Goal: Transaction & Acquisition: Obtain resource

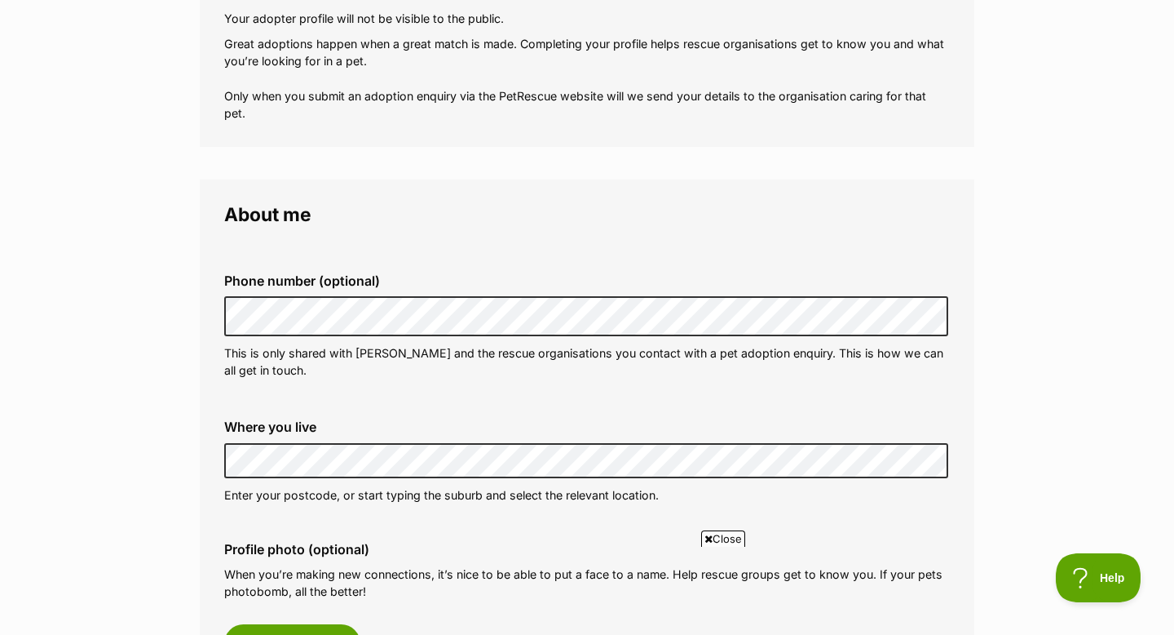
scroll to position [382, 0]
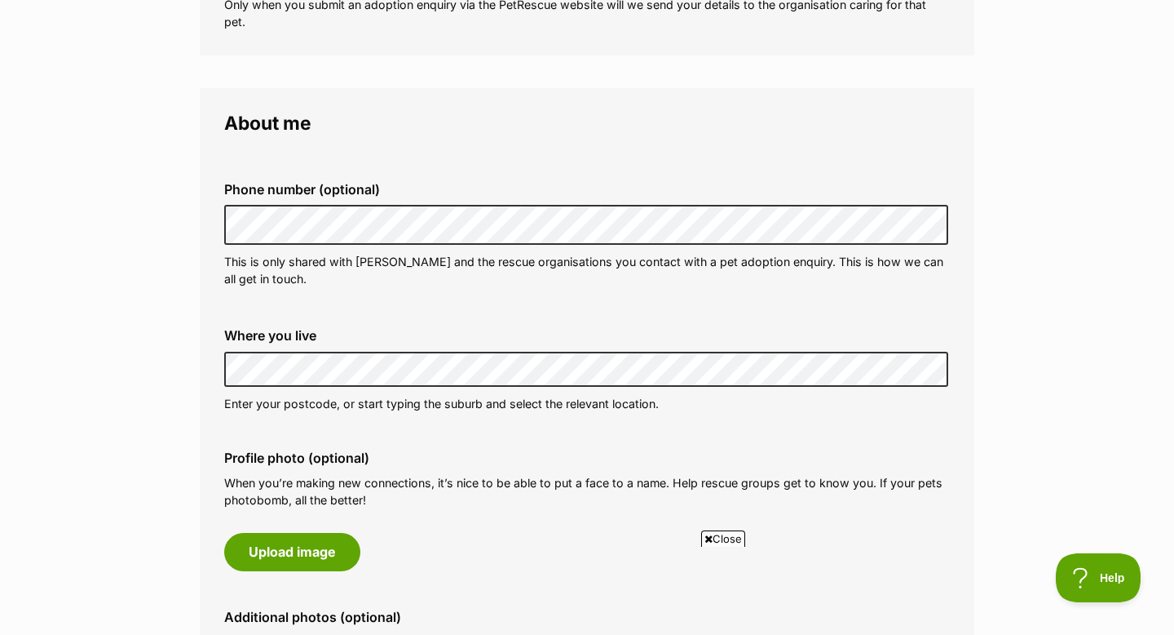
click at [219, 298] on div "Phone number (optional) This is only shared with PetRescue and the rescue organ…" at bounding box center [587, 234] width 752 height 131
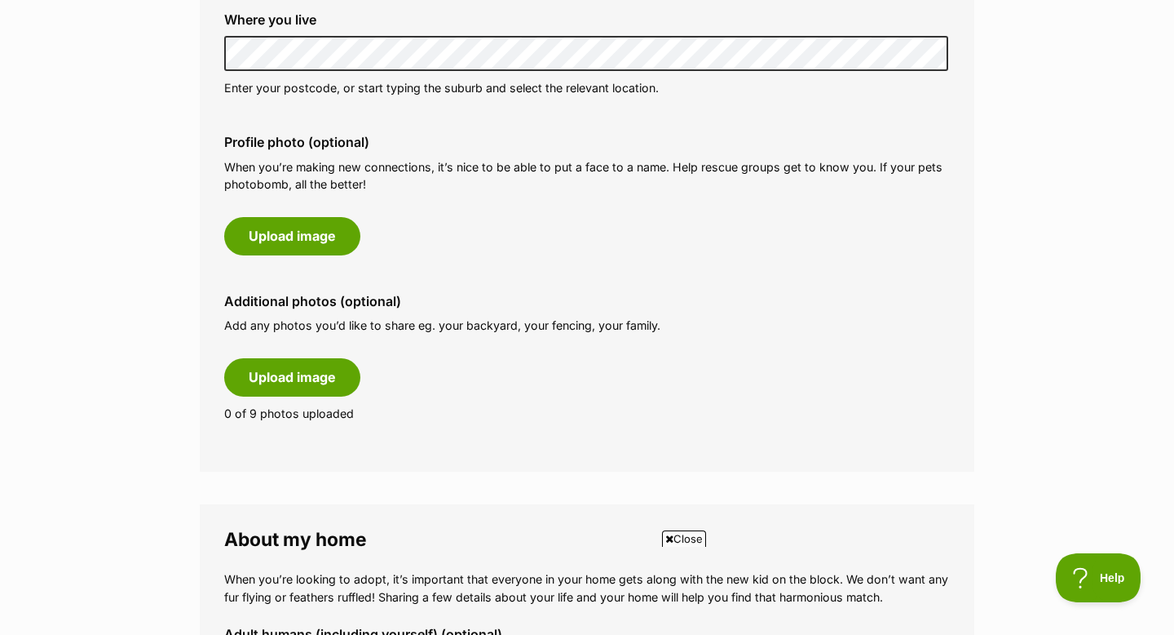
scroll to position [695, 0]
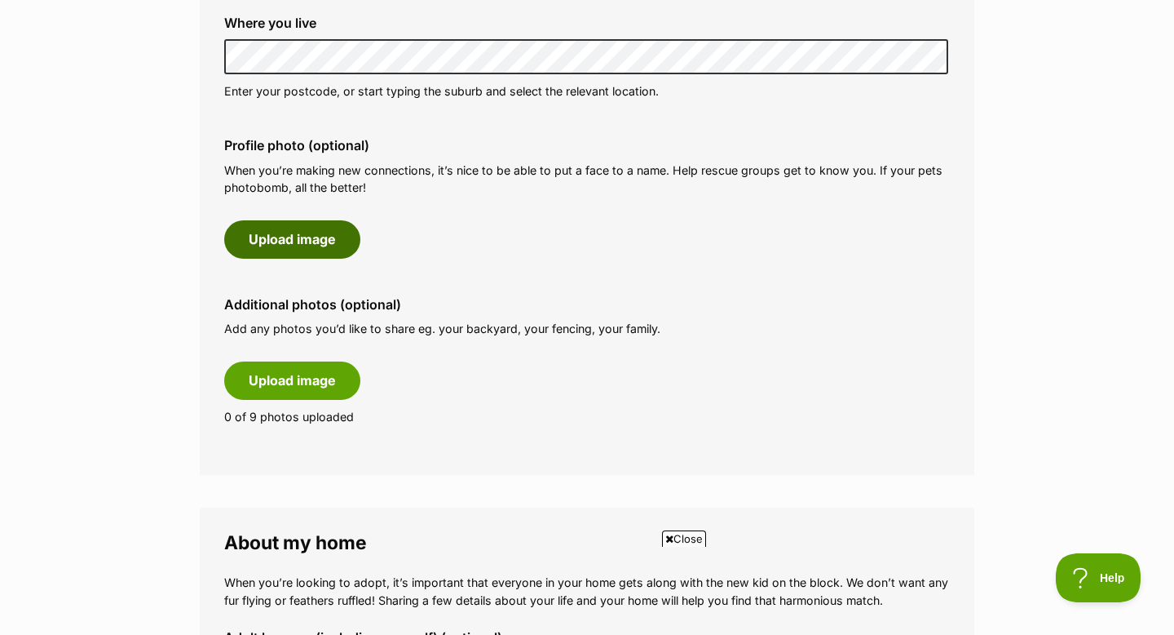
click at [303, 258] on button "Upload image" at bounding box center [292, 239] width 136 height 38
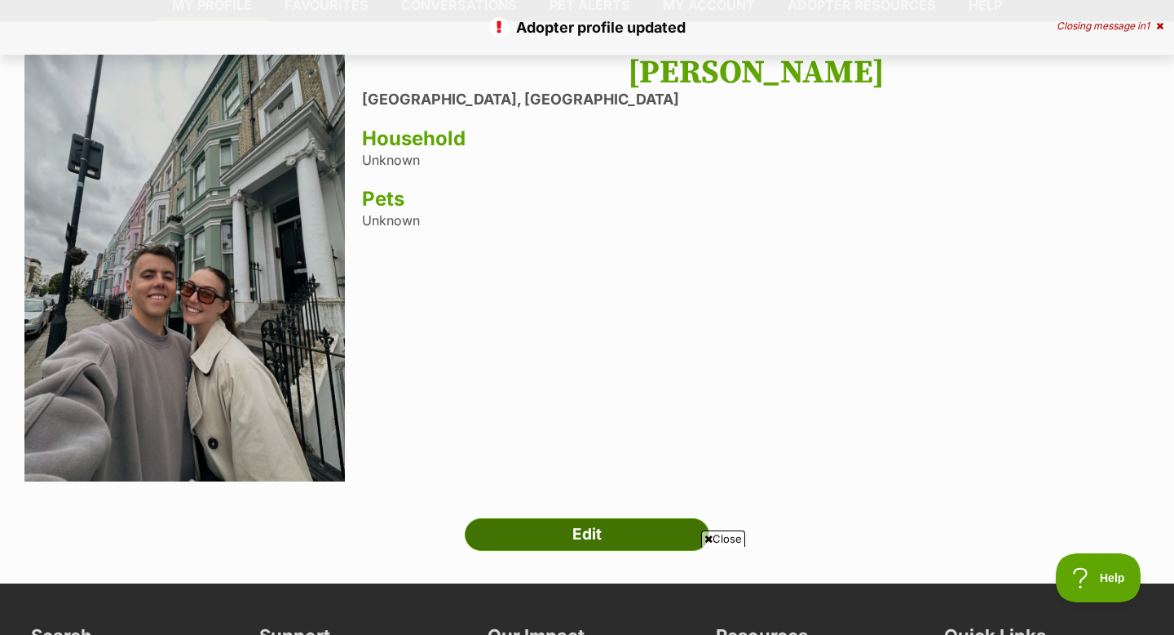
click at [641, 532] on link "Edit" at bounding box center [587, 534] width 245 height 33
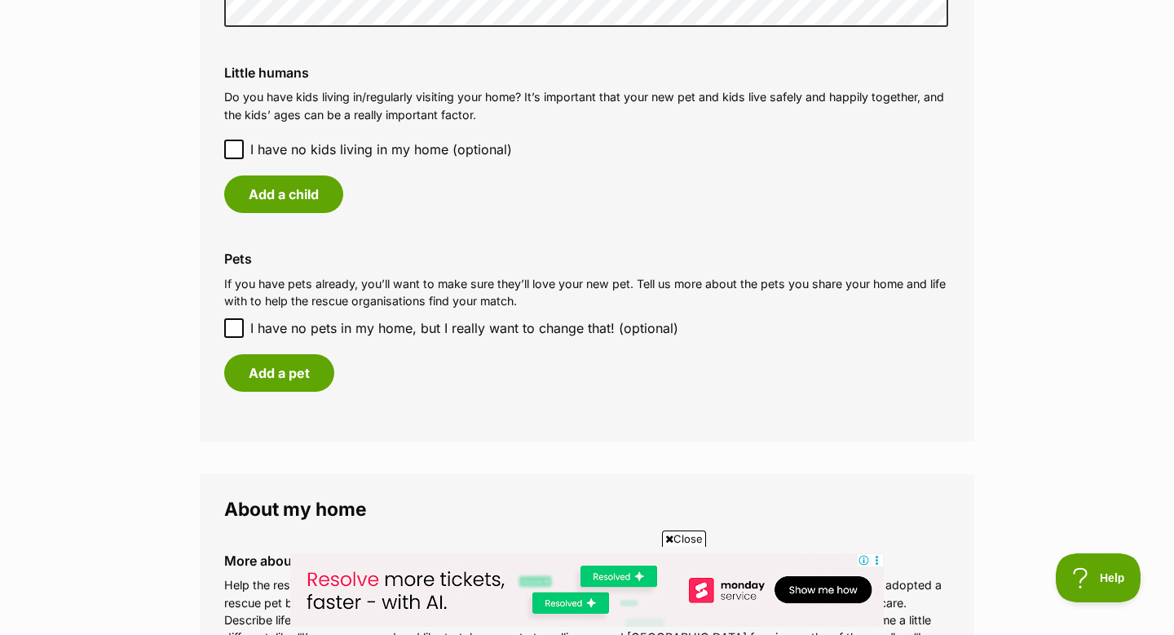
scroll to position [1584, 0]
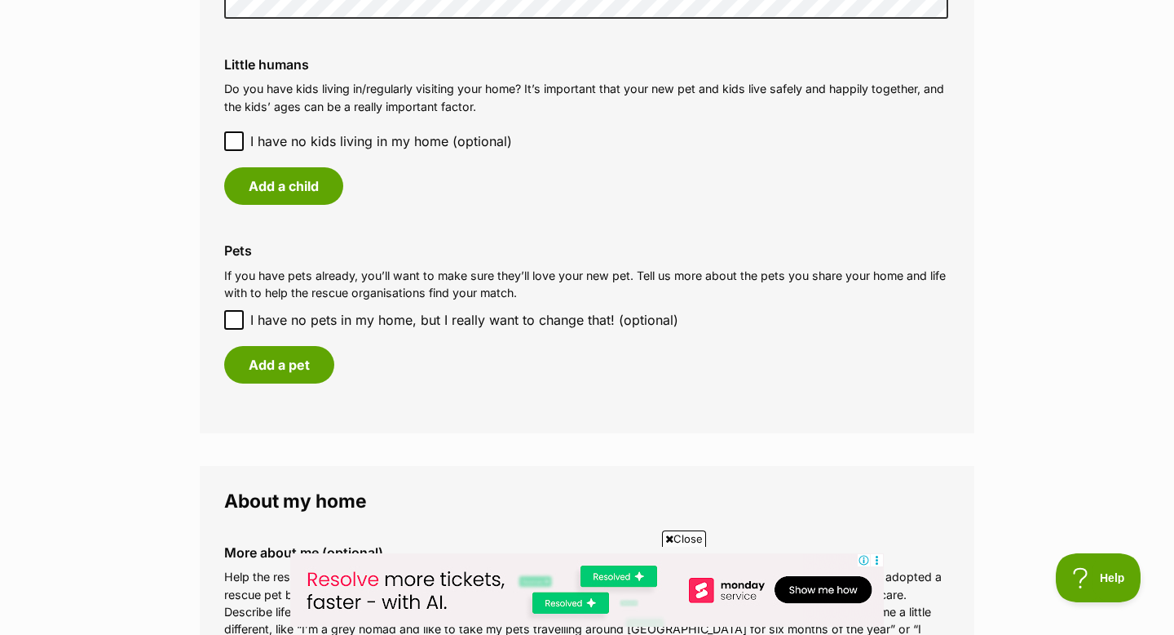
click at [234, 145] on icon at bounding box center [234, 141] width 10 height 7
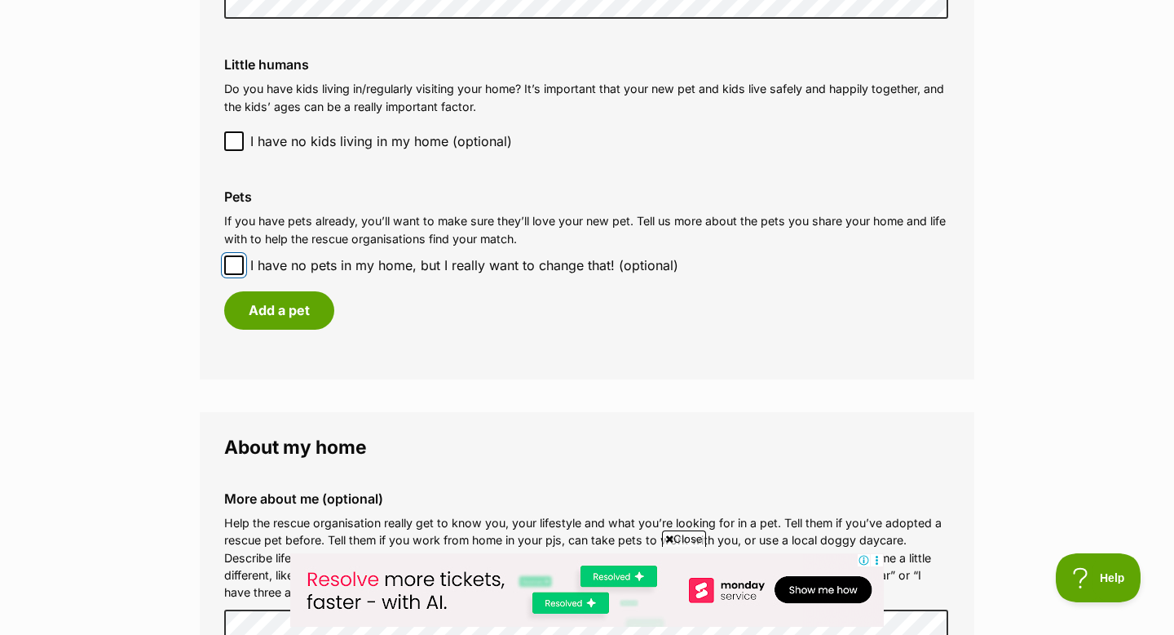
click at [241, 275] on input "I have no pets in my home, but I really want to change that! (optional)" at bounding box center [234, 265] width 20 height 20
checkbox input "true"
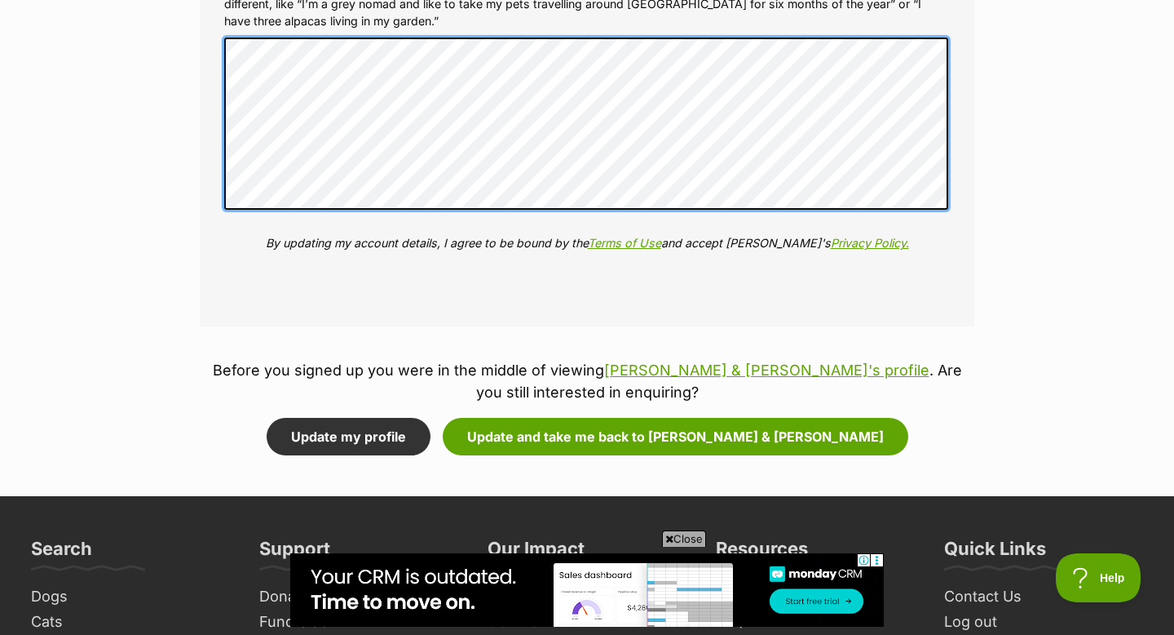
scroll to position [2112, 0]
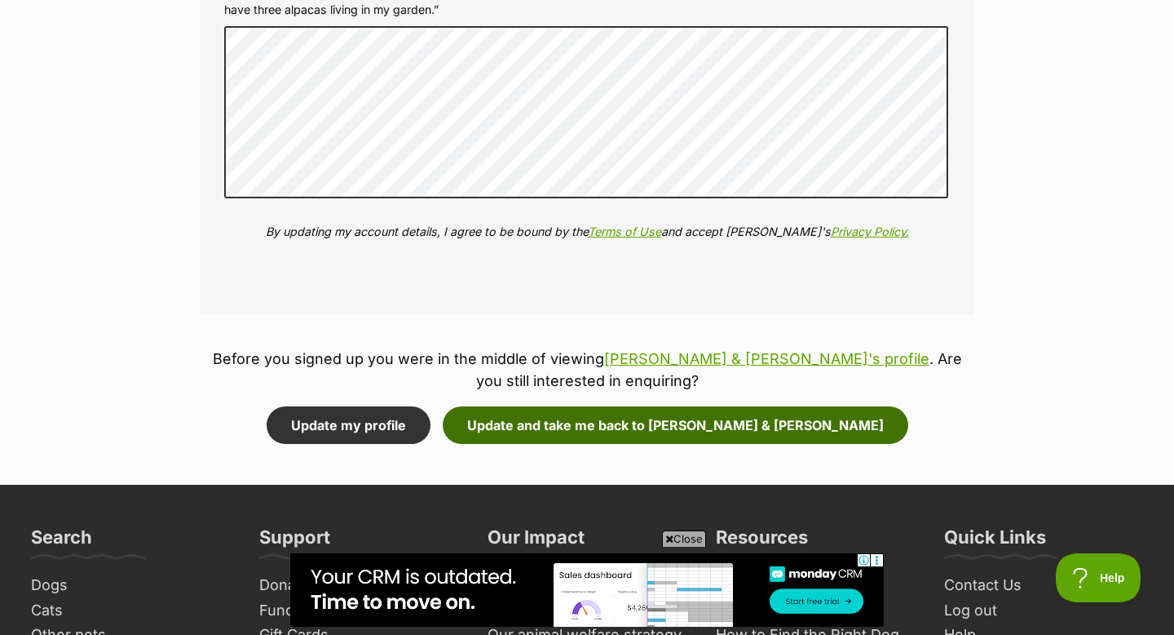
click at [600, 444] on button "Update and take me back to Elodie & Etienne" at bounding box center [676, 425] width 466 height 38
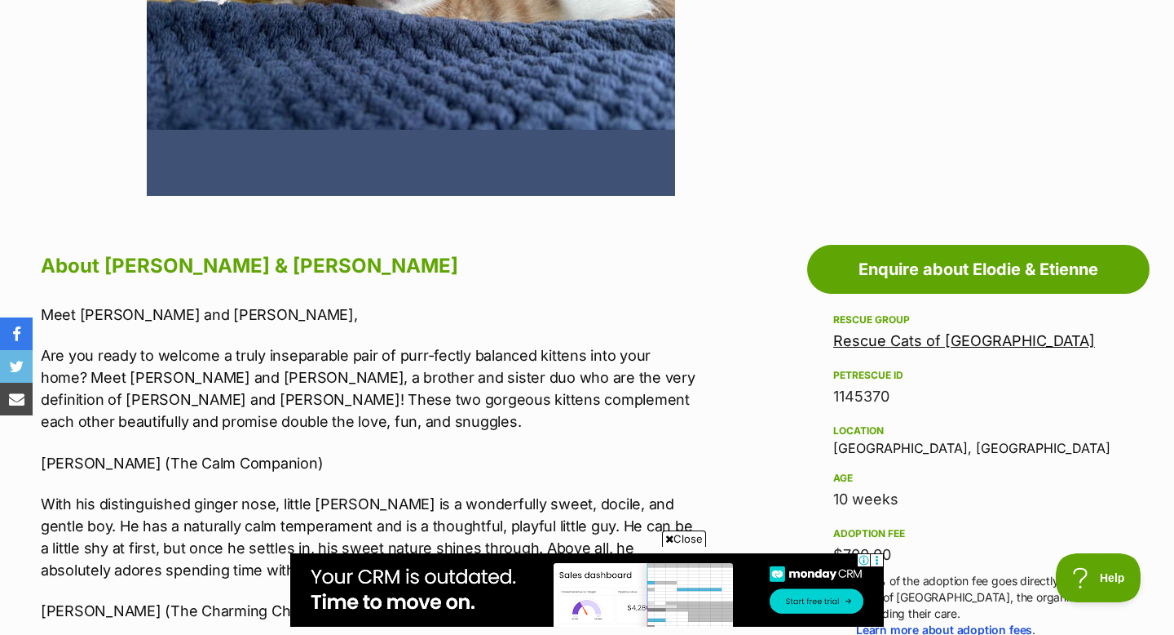
scroll to position [716, 0]
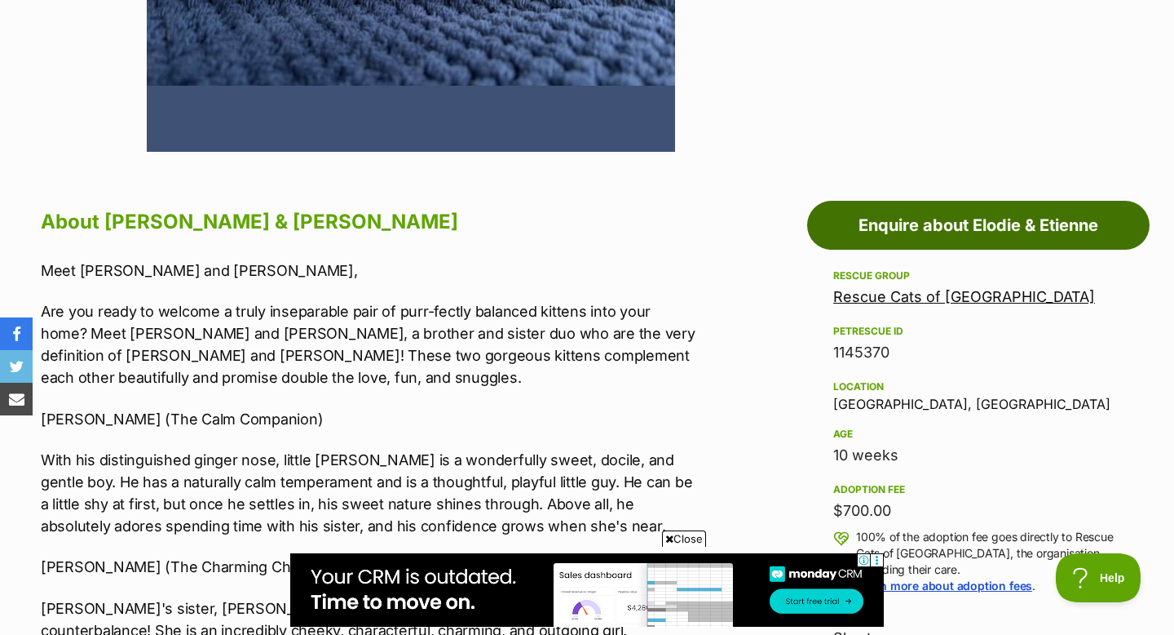
click at [868, 225] on link "Enquire about Elodie & Etienne" at bounding box center [978, 225] width 343 height 49
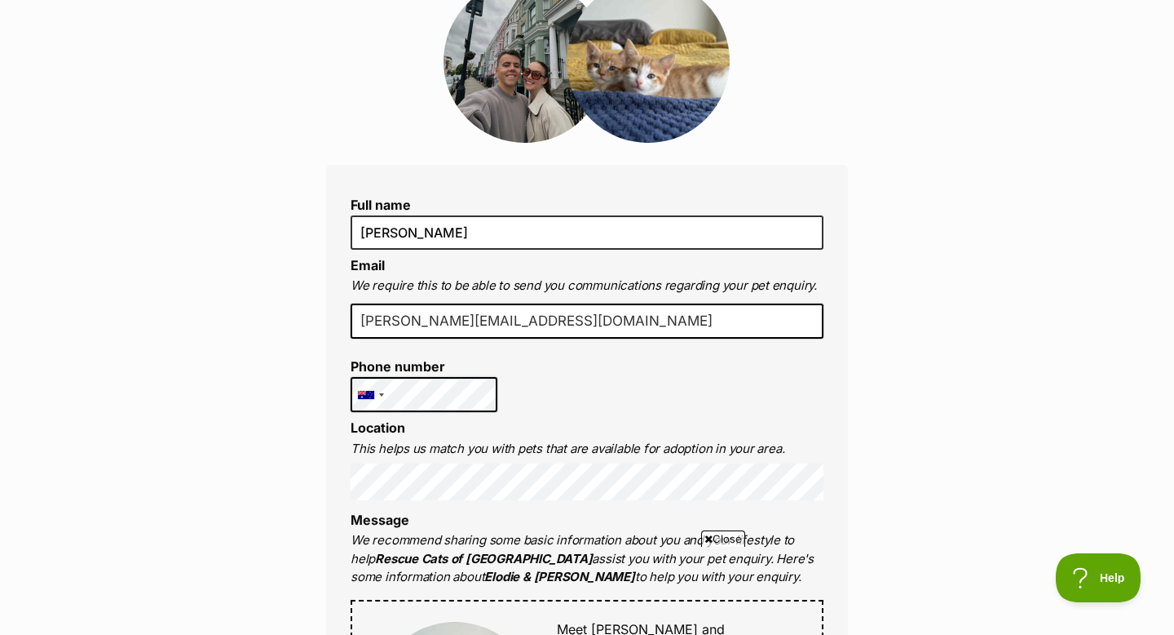
scroll to position [264, 0]
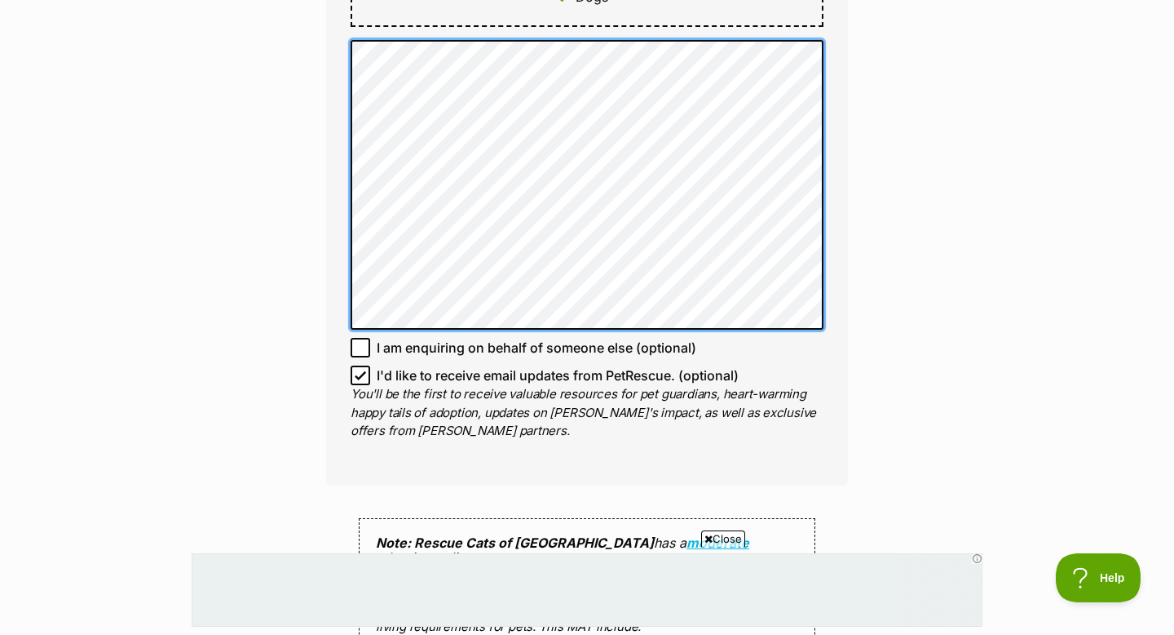
scroll to position [0, 0]
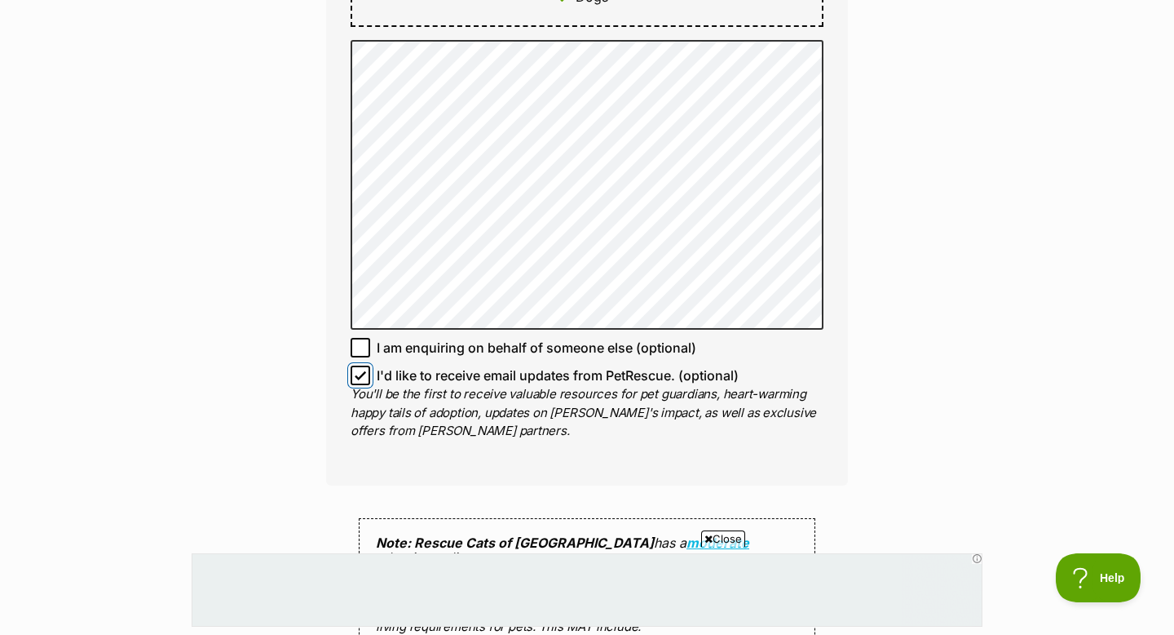
click at [369, 365] on input "I'd like to receive email updates from PetRescue. (optional)" at bounding box center [361, 375] width 20 height 20
checkbox input "false"
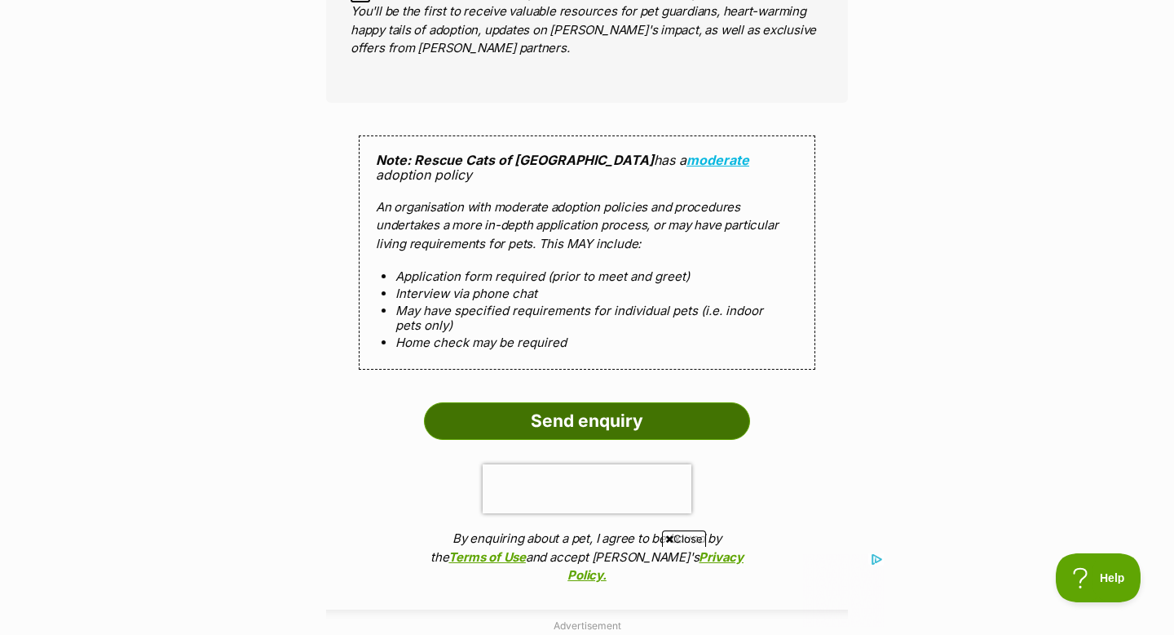
scroll to position [1537, 0]
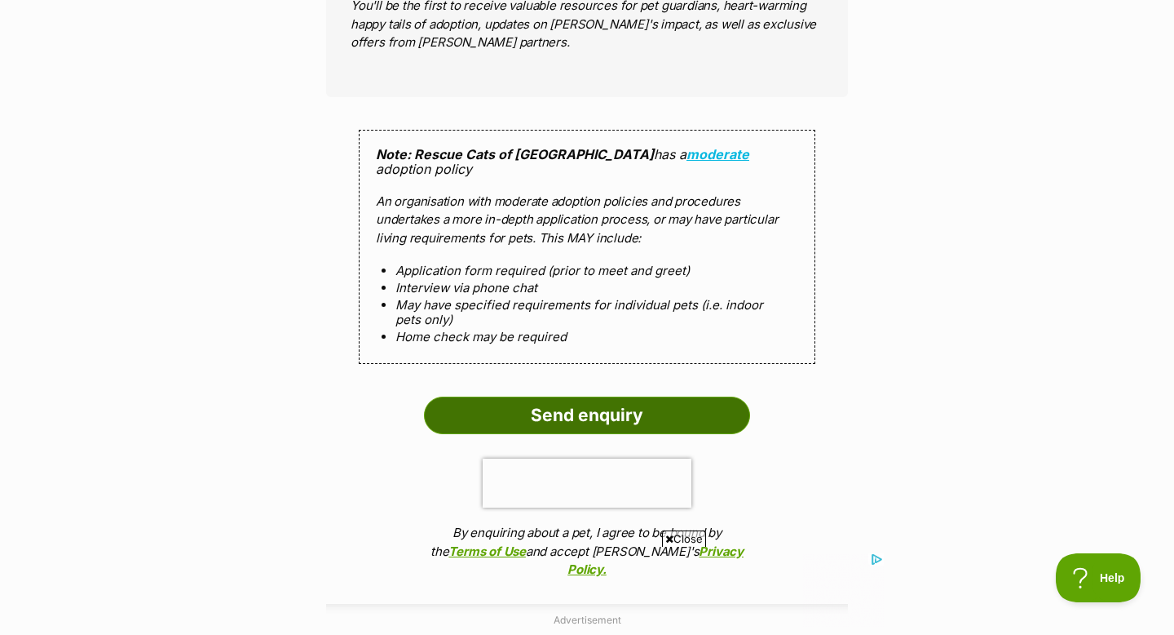
click at [555, 396] on input "Send enquiry" at bounding box center [587, 415] width 326 height 38
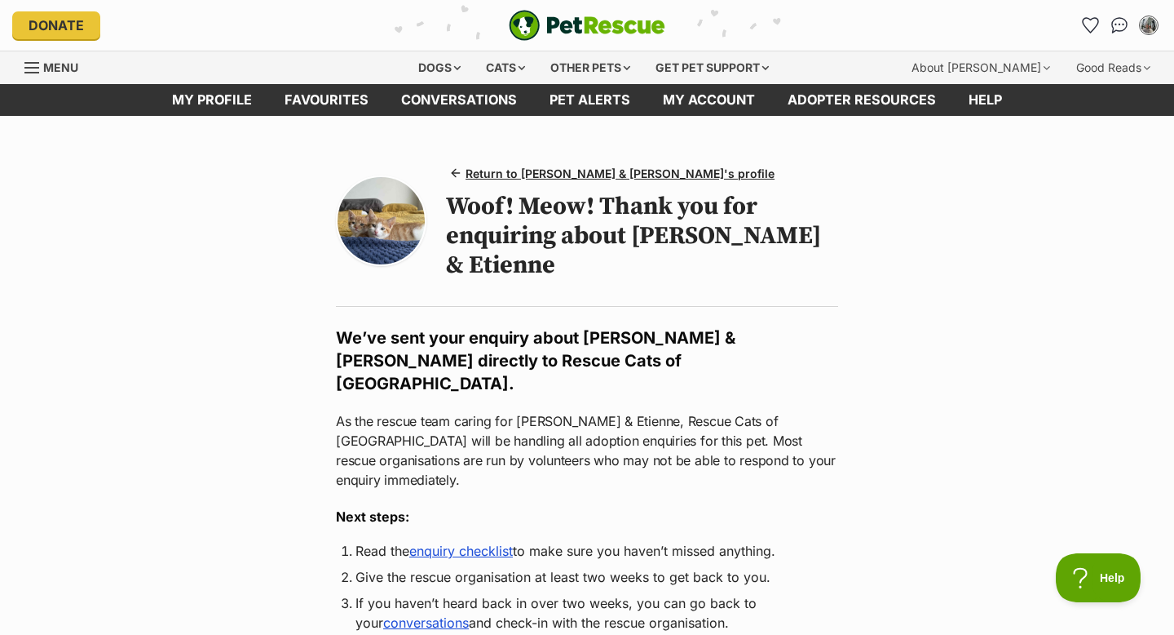
click at [416, 227] on img at bounding box center [381, 220] width 87 height 87
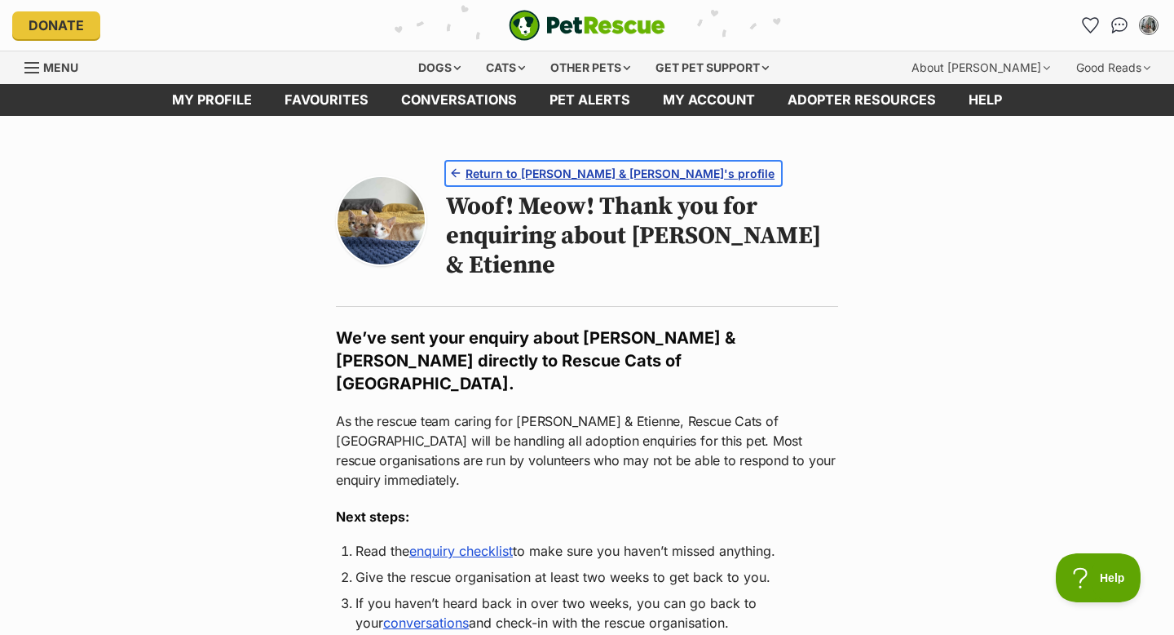
click at [616, 176] on span "Return to Elodie & Etienne's profile" at bounding box center [620, 173] width 309 height 17
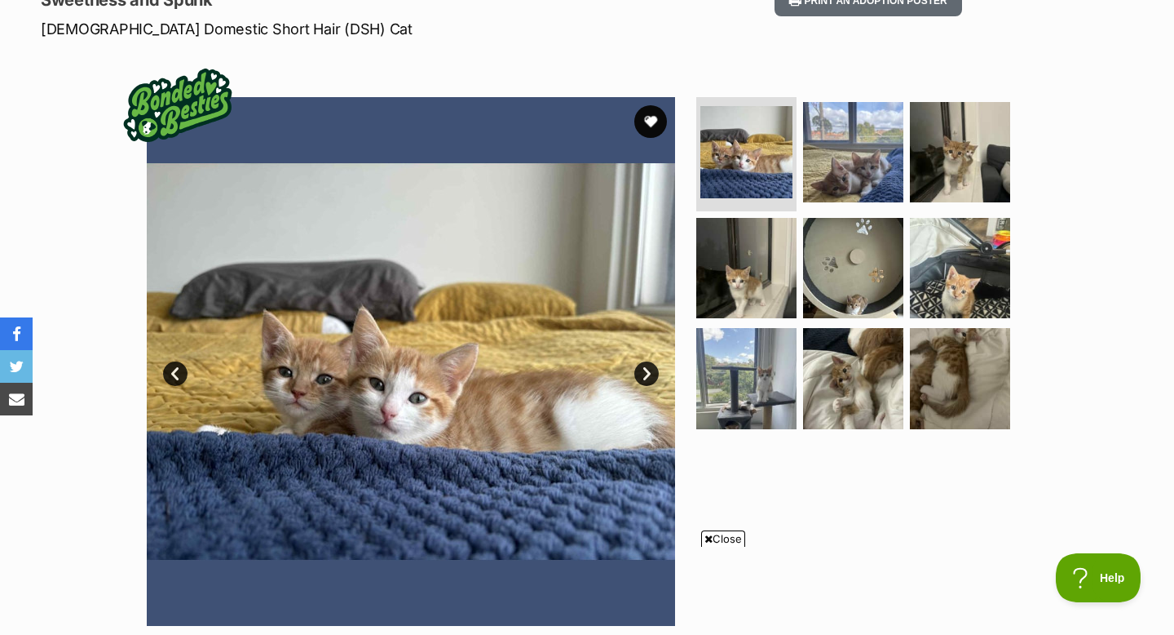
click at [648, 381] on link "Next" at bounding box center [647, 373] width 24 height 24
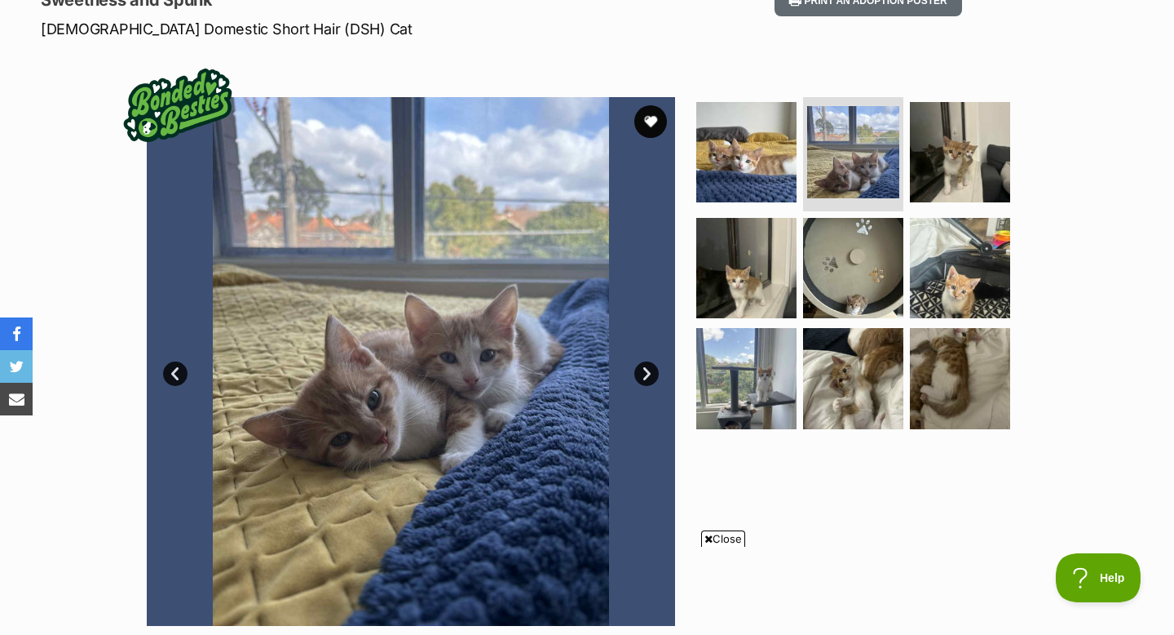
click at [648, 381] on link "Next" at bounding box center [647, 373] width 24 height 24
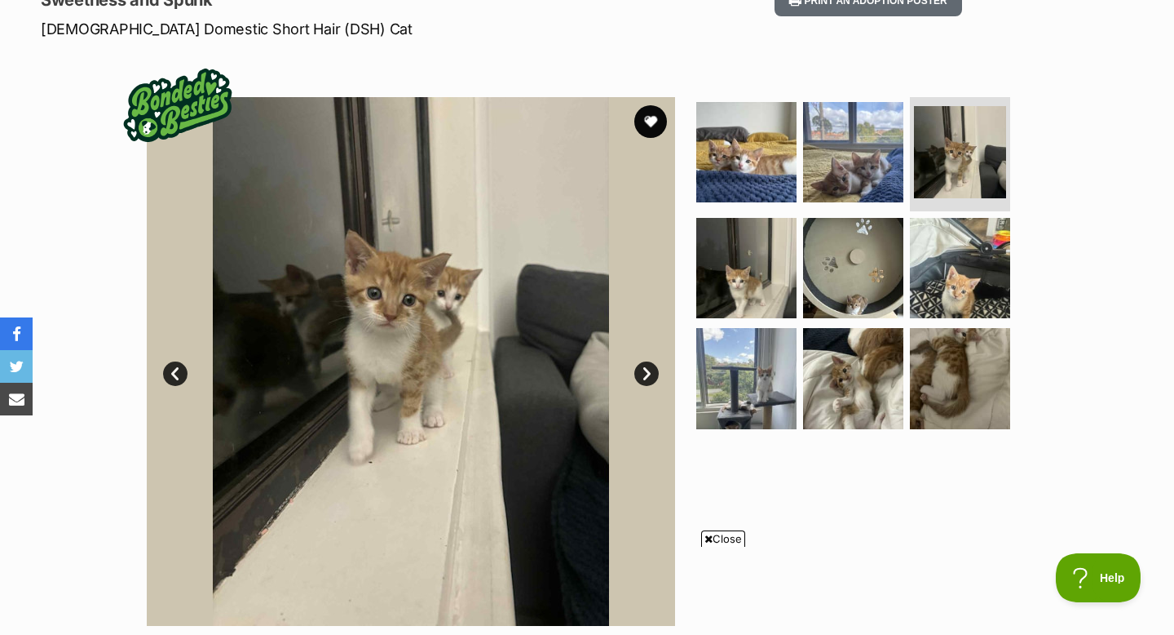
click at [648, 381] on link "Next" at bounding box center [647, 373] width 24 height 24
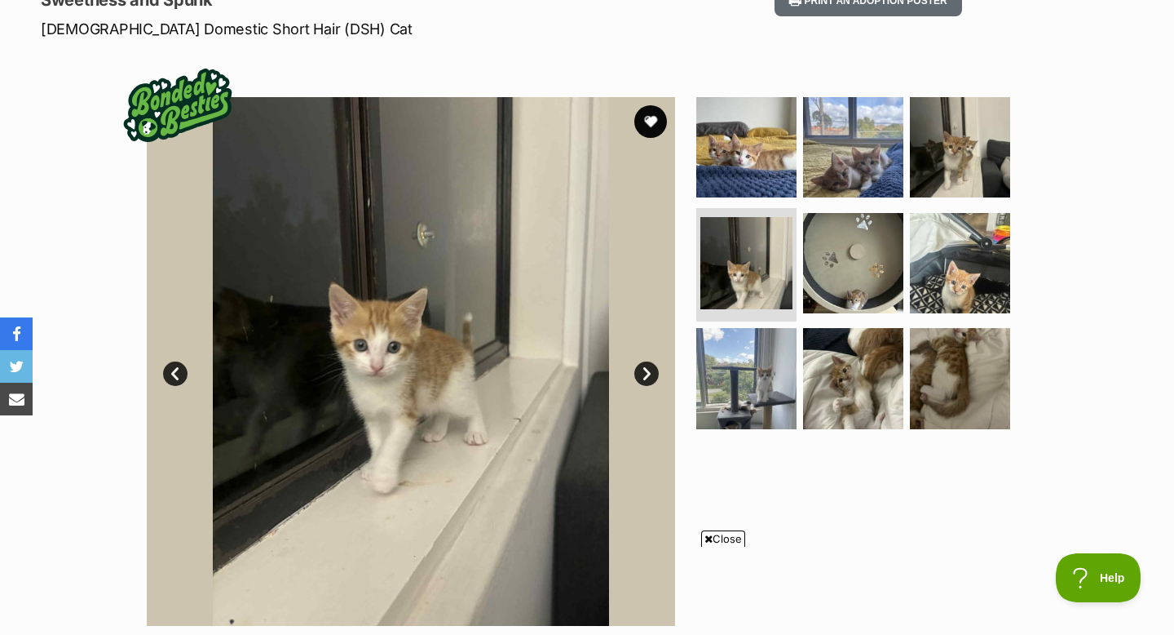
click at [648, 381] on link "Next" at bounding box center [647, 373] width 24 height 24
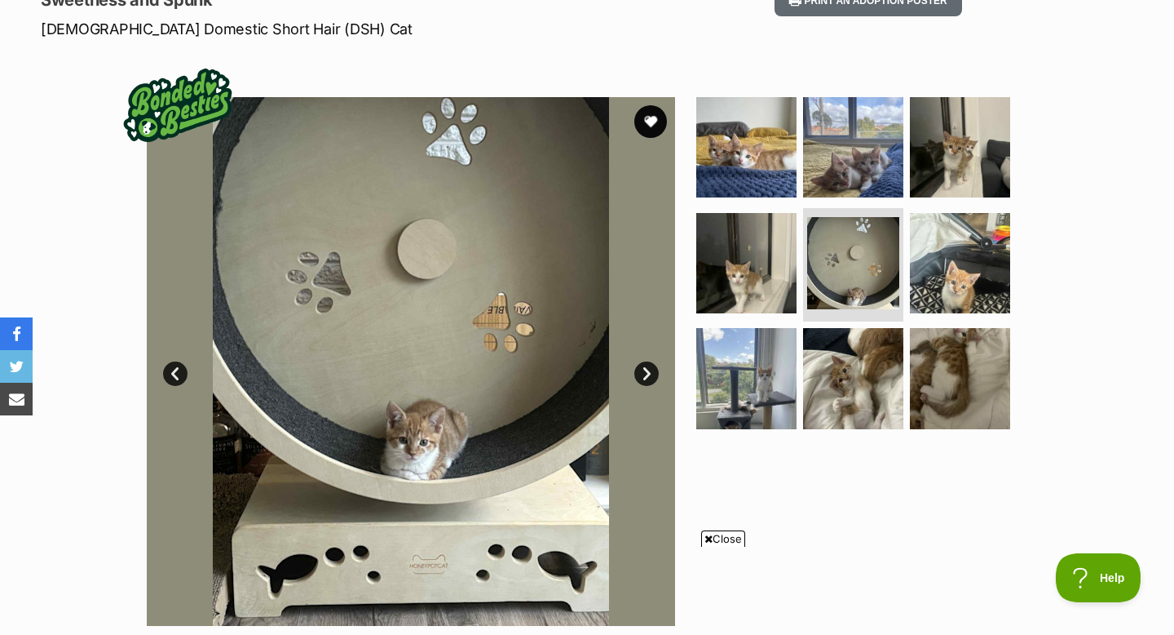
click at [648, 381] on link "Next" at bounding box center [647, 373] width 24 height 24
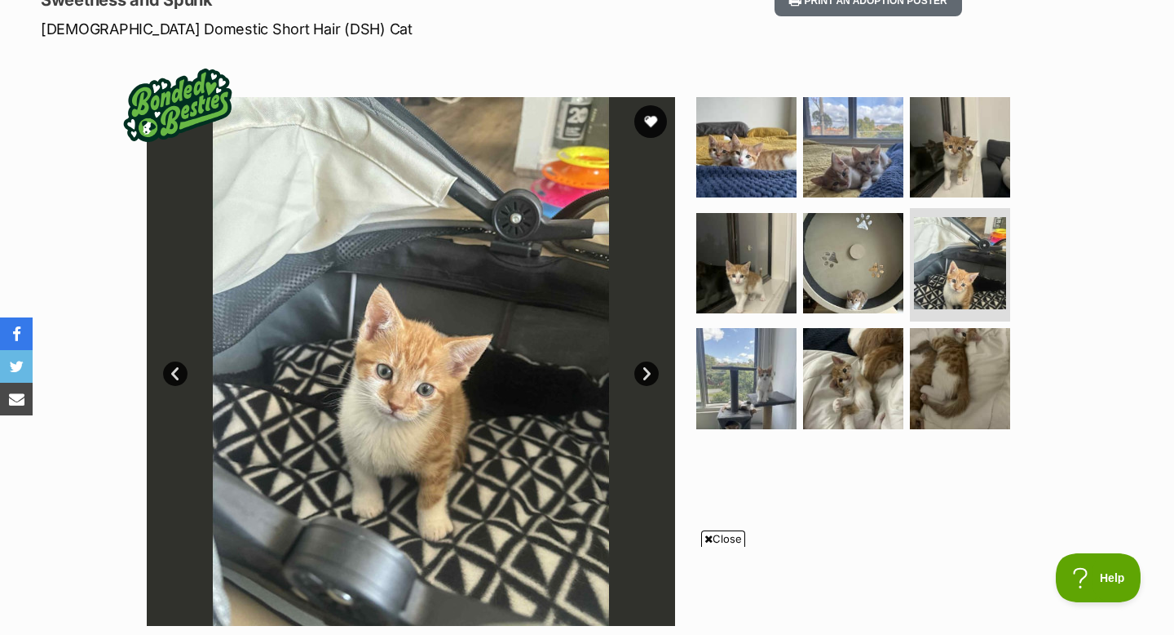
click at [648, 381] on link "Next" at bounding box center [647, 373] width 24 height 24
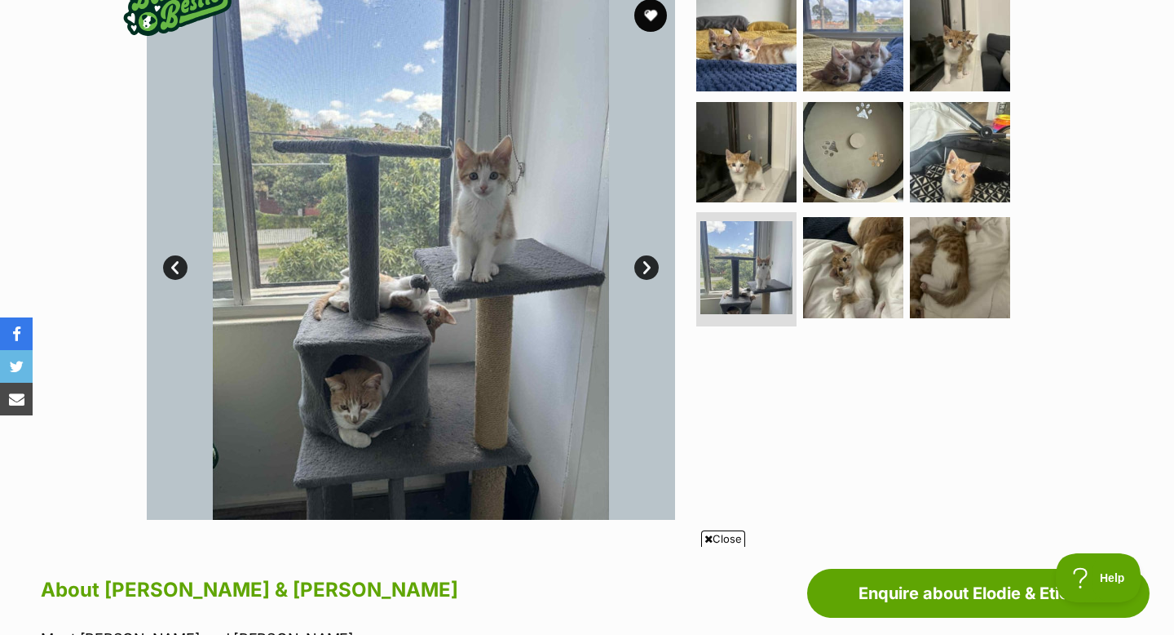
scroll to position [351, 0]
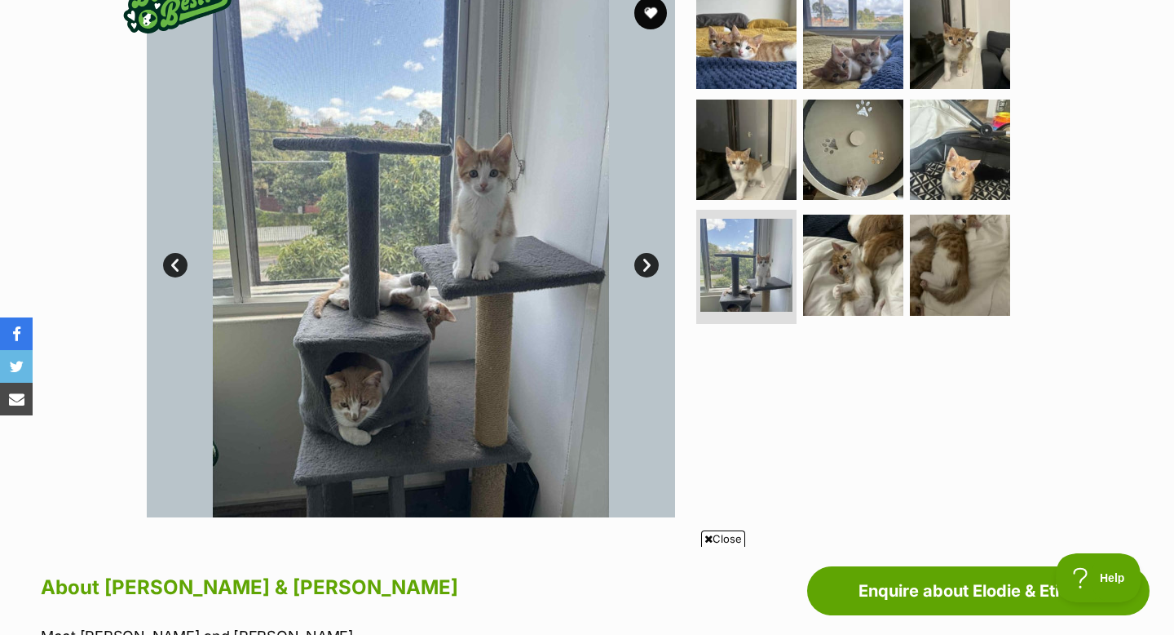
click at [643, 269] on link "Next" at bounding box center [647, 265] width 24 height 24
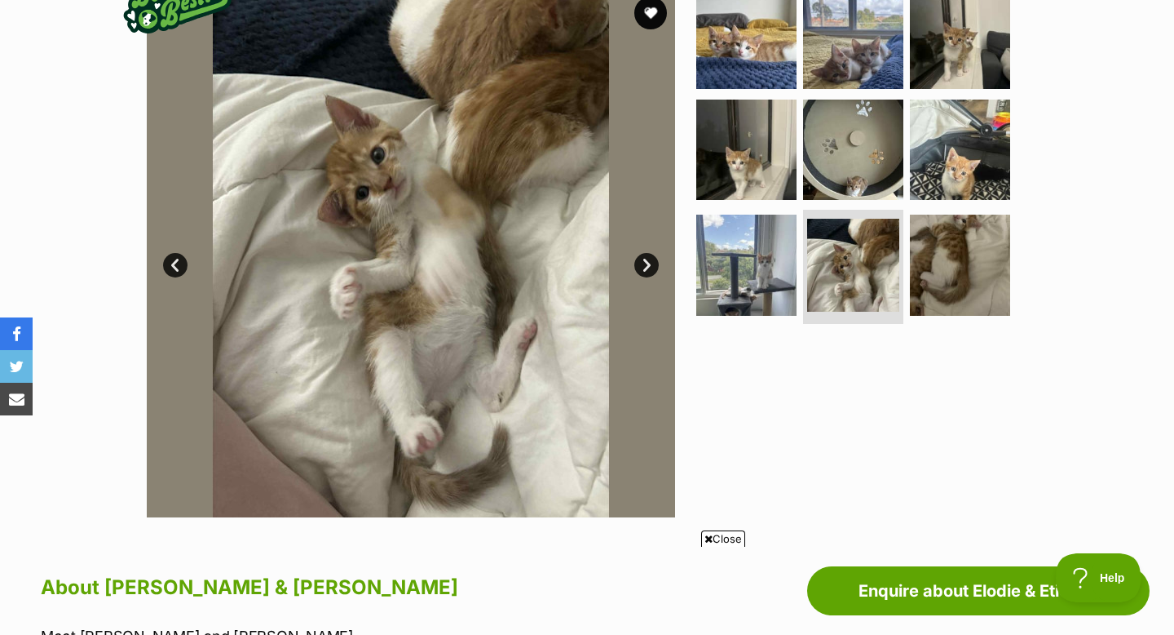
click at [185, 274] on link "Prev" at bounding box center [175, 265] width 24 height 24
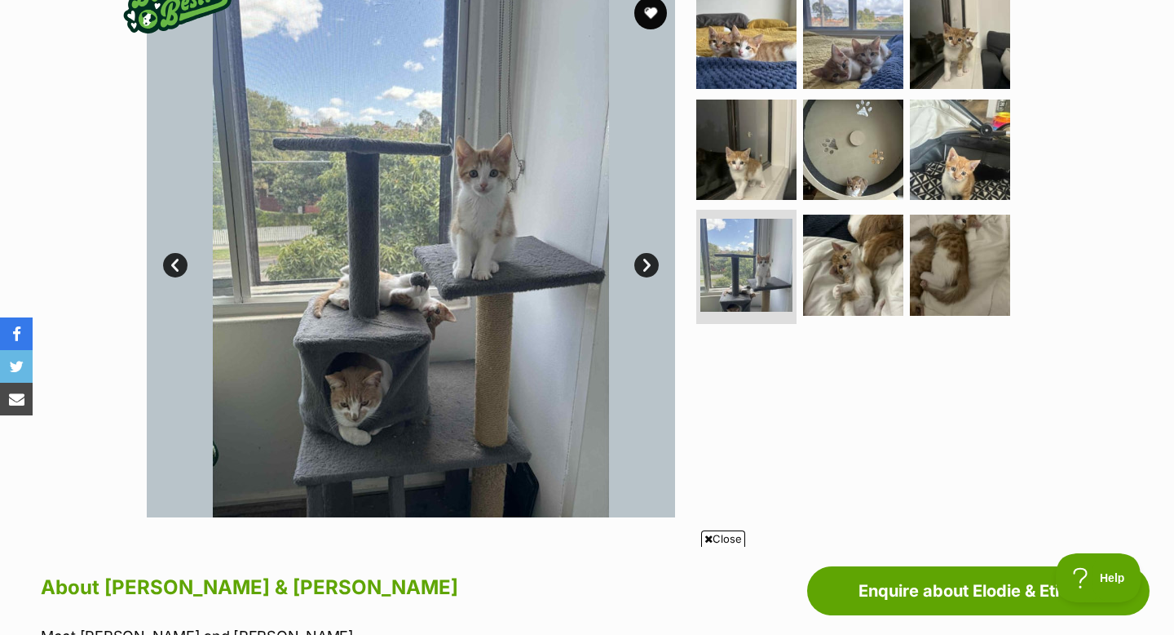
click at [647, 272] on link "Next" at bounding box center [647, 265] width 24 height 24
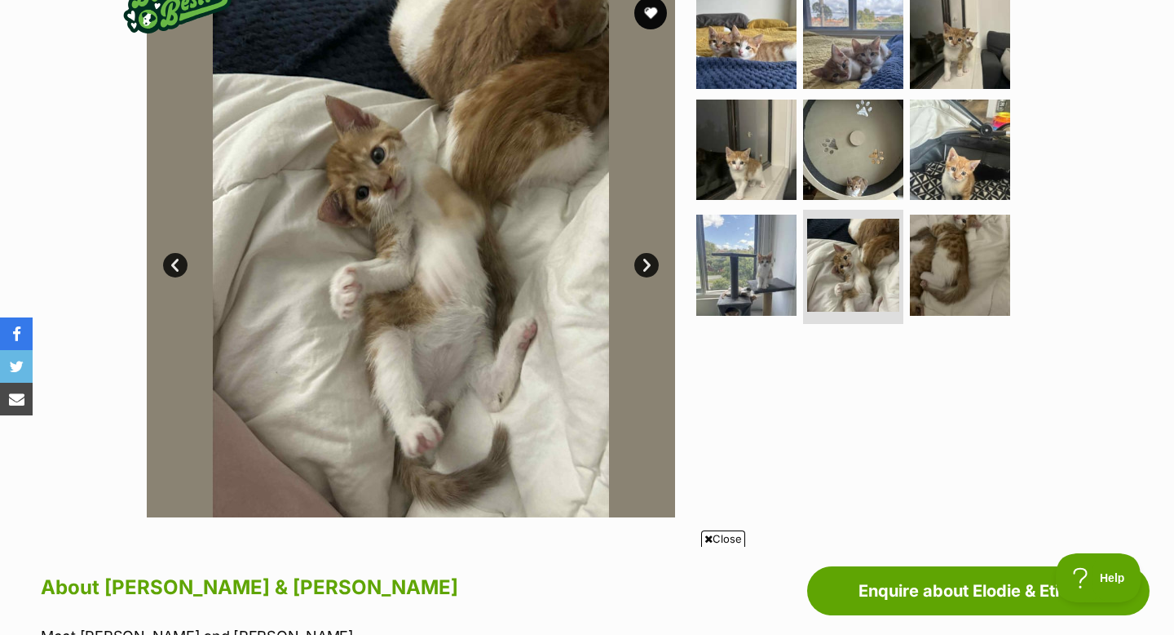
click at [647, 272] on link "Next" at bounding box center [647, 265] width 24 height 24
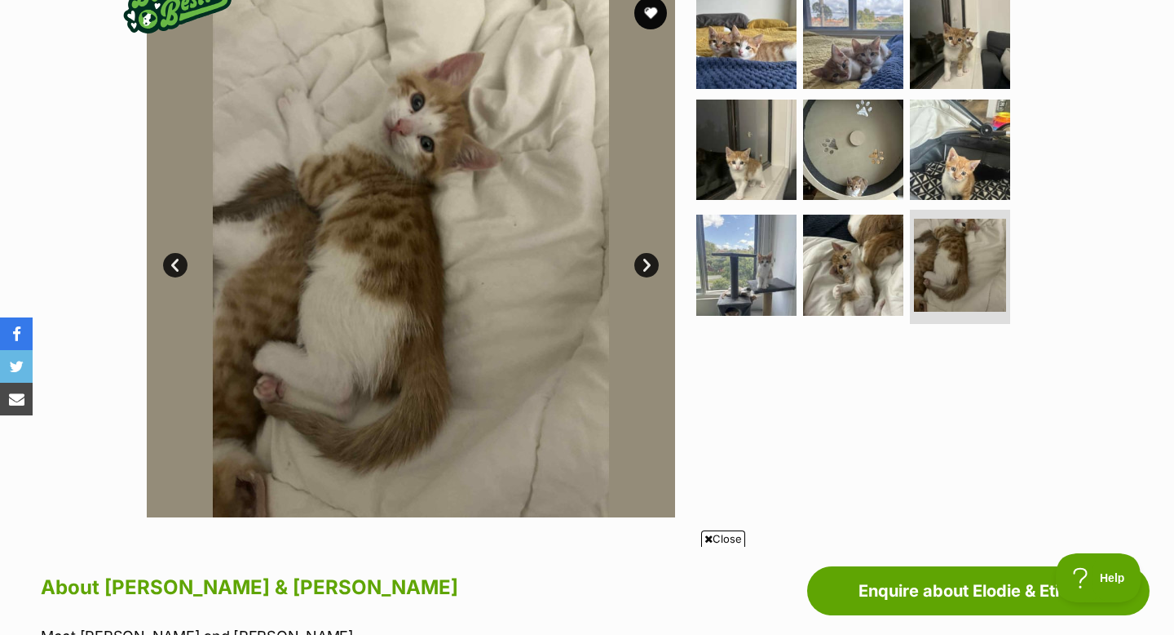
click at [647, 272] on link "Next" at bounding box center [647, 265] width 24 height 24
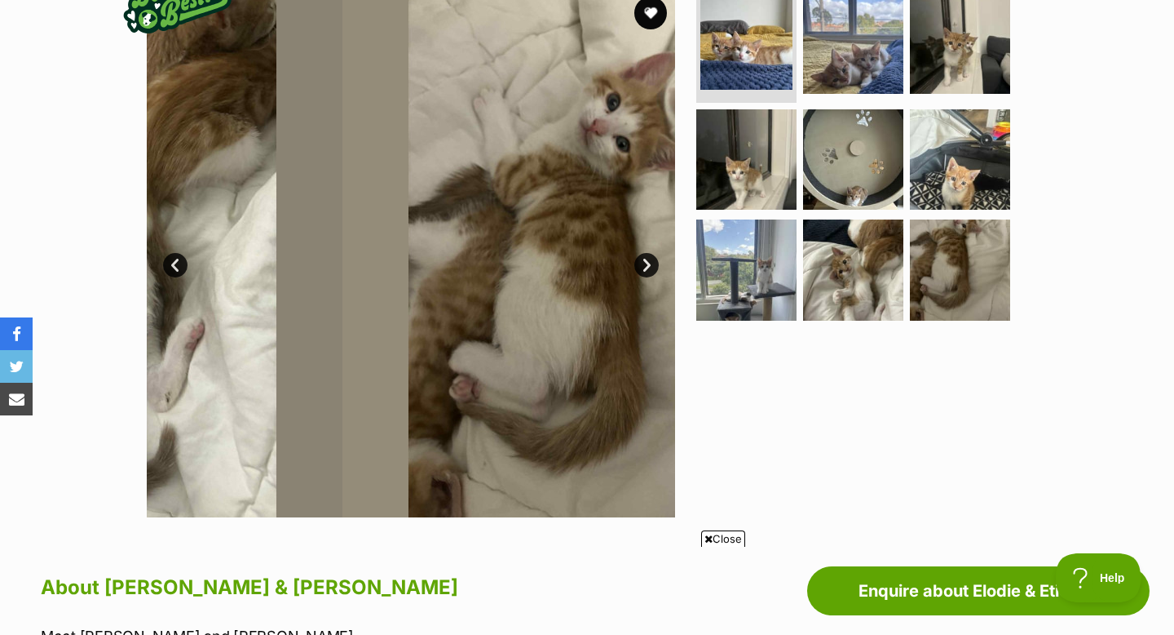
click at [647, 272] on link "Next" at bounding box center [647, 265] width 24 height 24
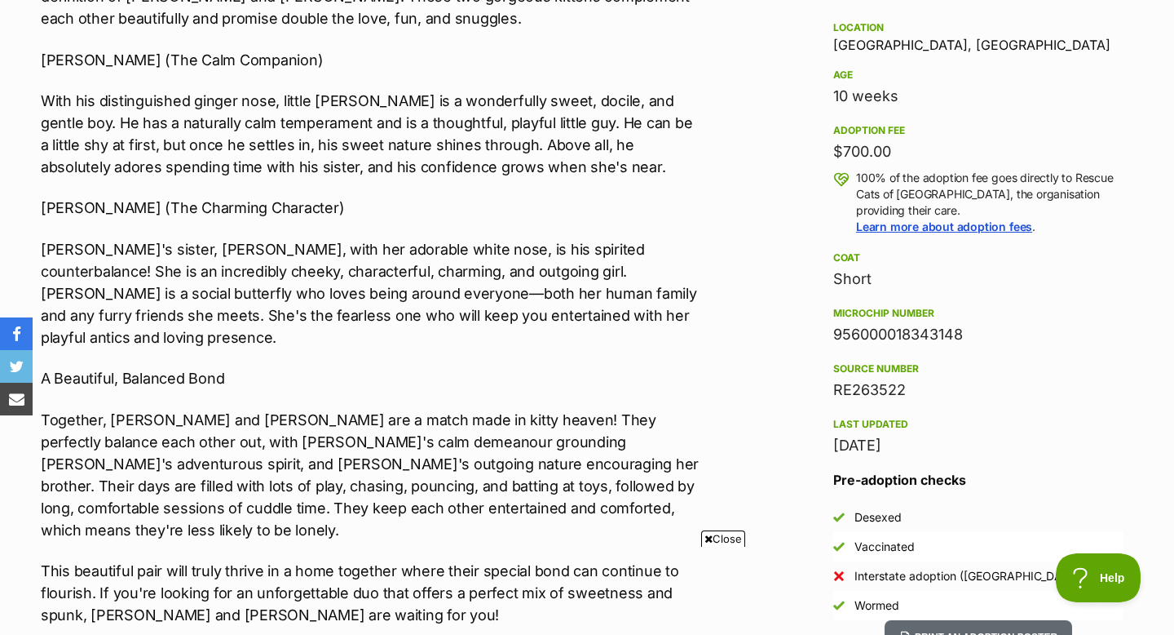
scroll to position [1077, 0]
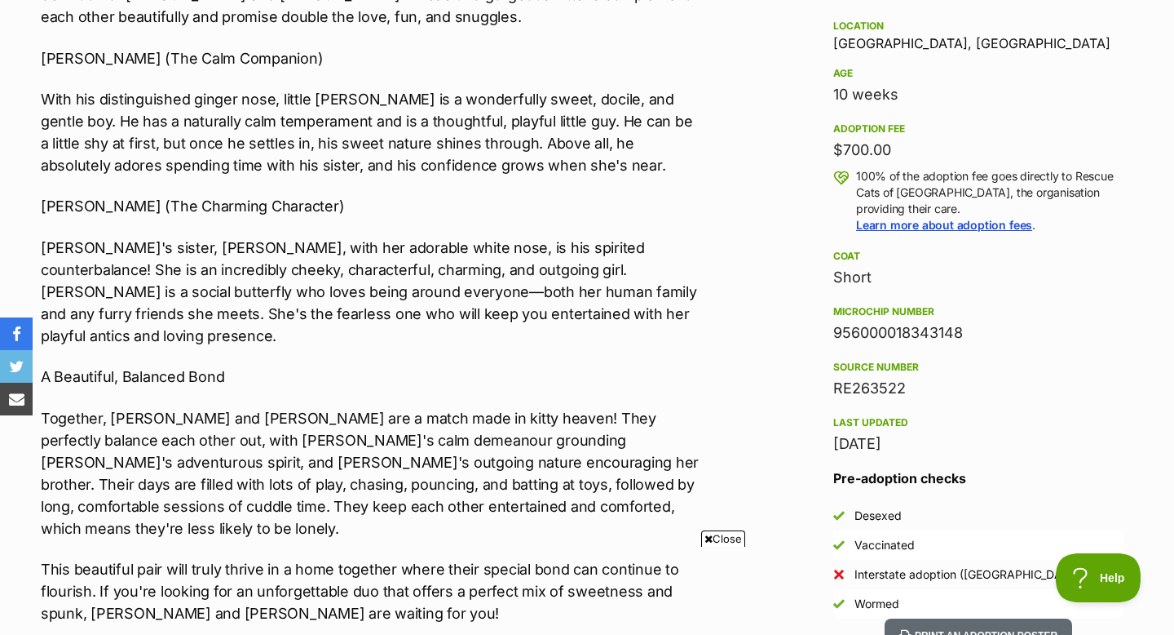
drag, startPoint x: 907, startPoint y: 176, endPoint x: 834, endPoint y: 176, distance: 72.6
click at [834, 161] on div "$700.00" at bounding box center [978, 150] width 290 height 23
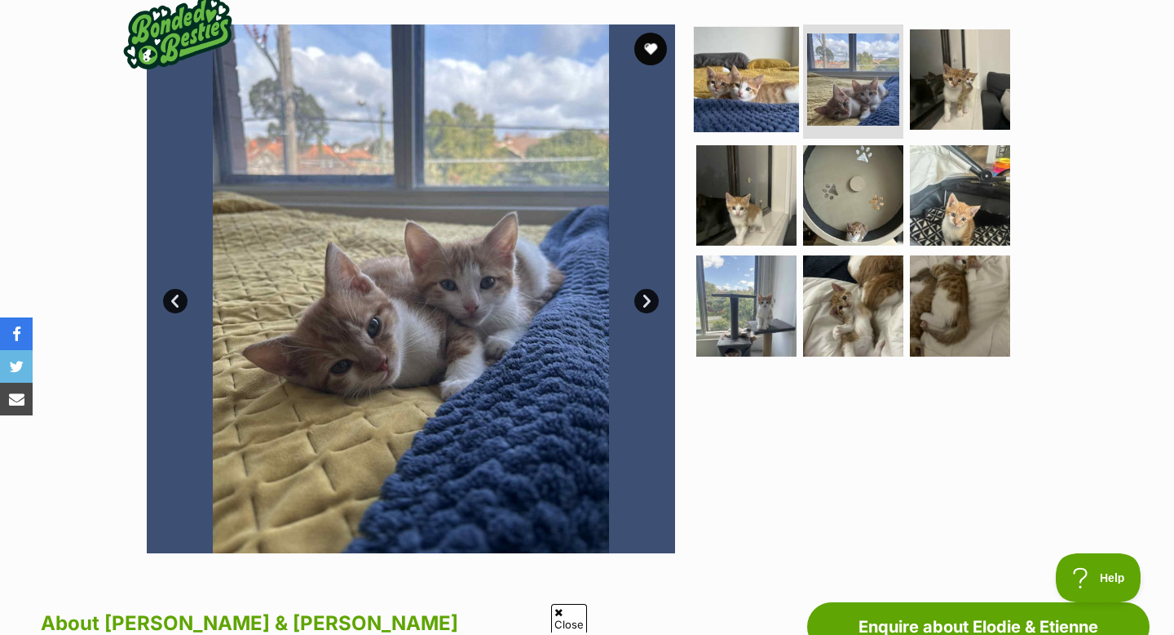
scroll to position [0, 0]
click at [744, 102] on img at bounding box center [746, 79] width 105 height 105
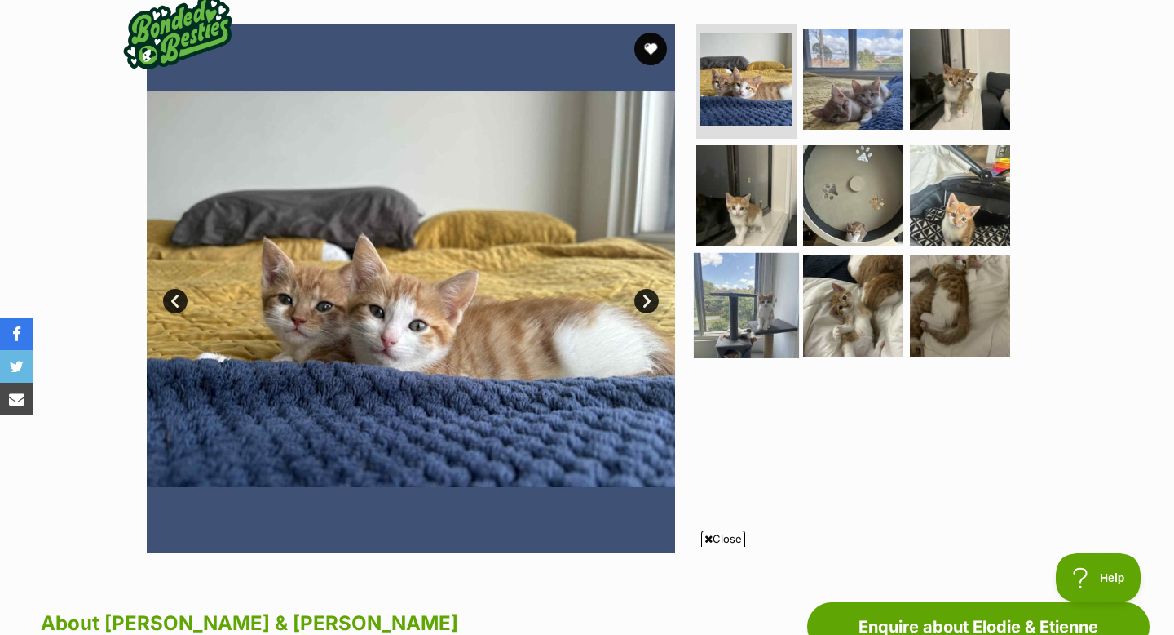
click at [763, 312] on img at bounding box center [746, 305] width 105 height 105
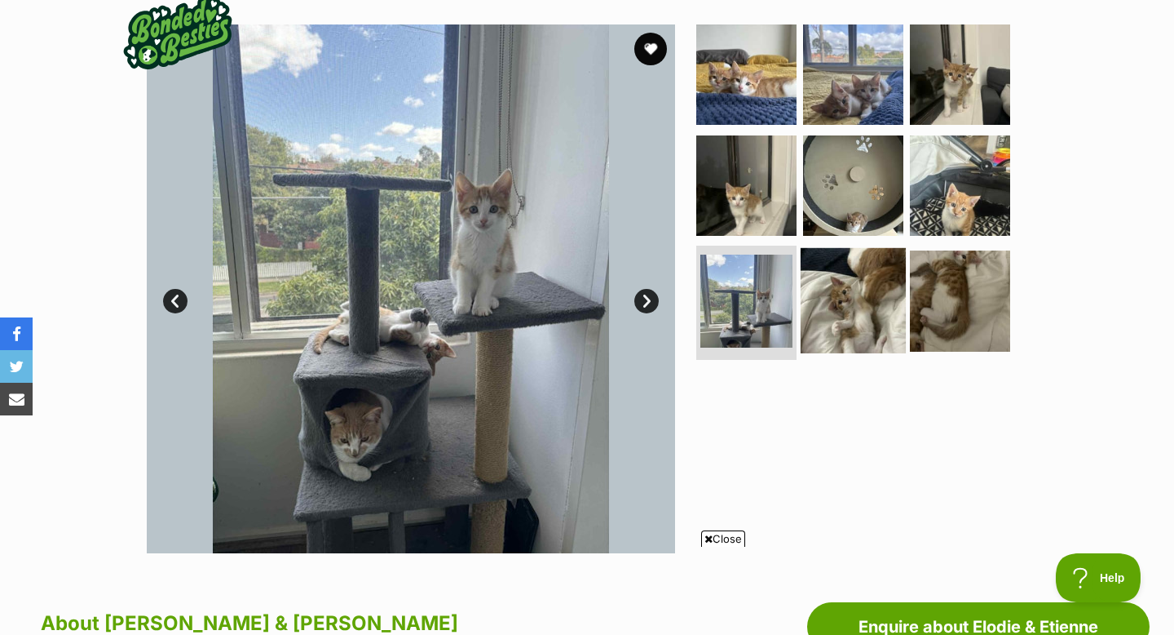
click at [854, 308] on img at bounding box center [853, 300] width 105 height 105
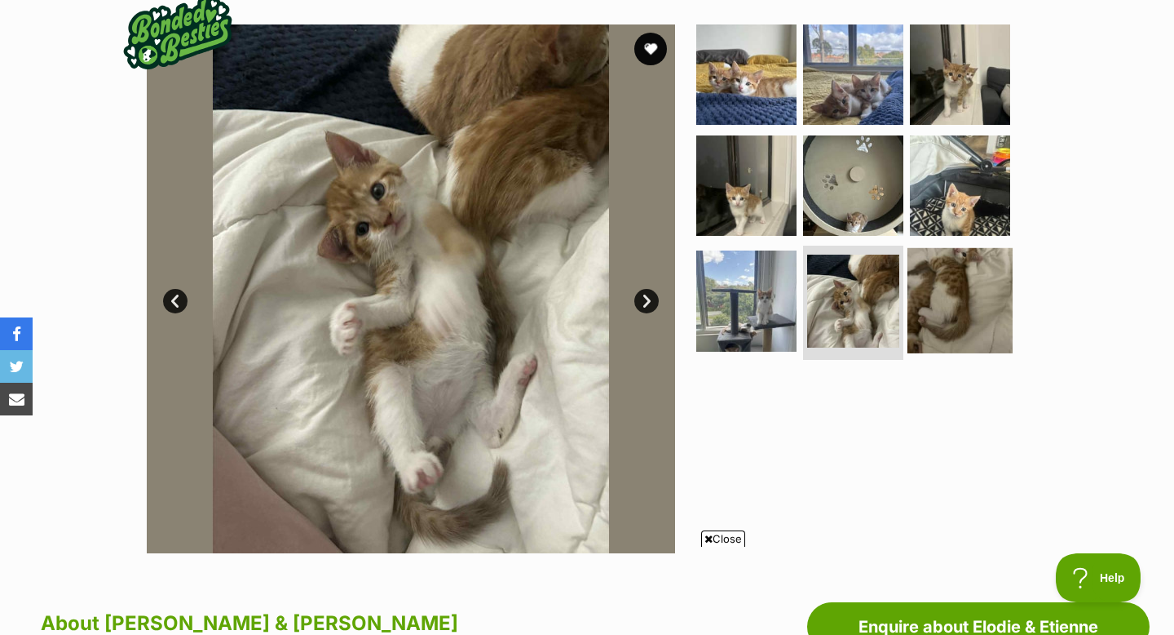
click at [936, 307] on img at bounding box center [960, 300] width 105 height 105
